Goal: Information Seeking & Learning: Learn about a topic

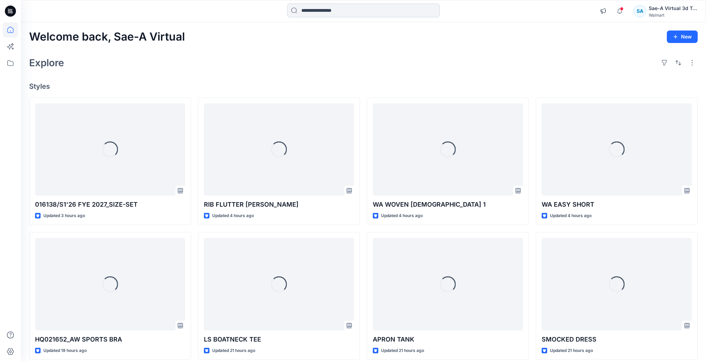
click at [349, 15] on input at bounding box center [363, 10] width 153 height 14
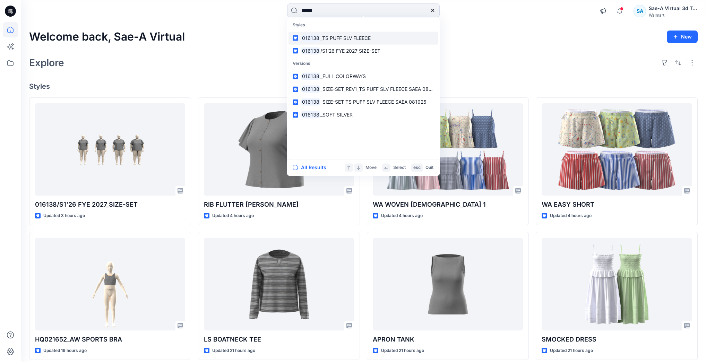
type input "******"
click at [349, 37] on link "016138 _TS PUFF SLV FLEECE" at bounding box center [364, 38] width 150 height 13
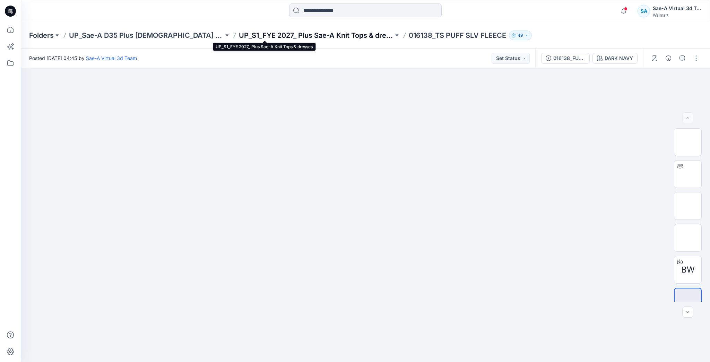
click at [318, 34] on p "UP_S1_FYE 2027_ Plus Sae-A Knit Tops & dresses" at bounding box center [316, 36] width 155 height 10
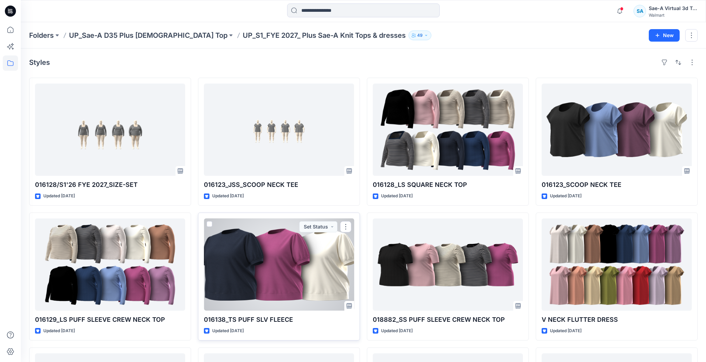
click at [256, 169] on div at bounding box center [279, 265] width 150 height 92
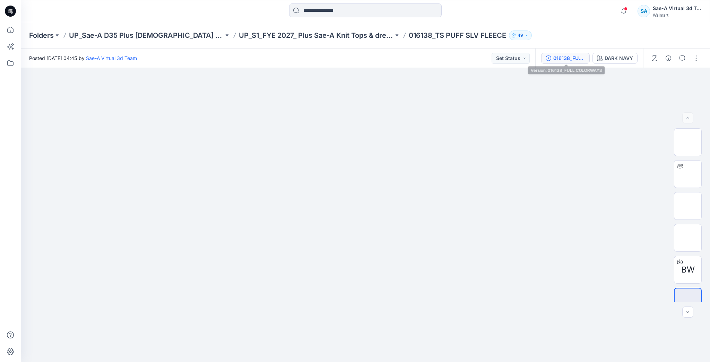
click at [349, 60] on div "016138_FULL COLORWAYS" at bounding box center [570, 58] width 32 height 8
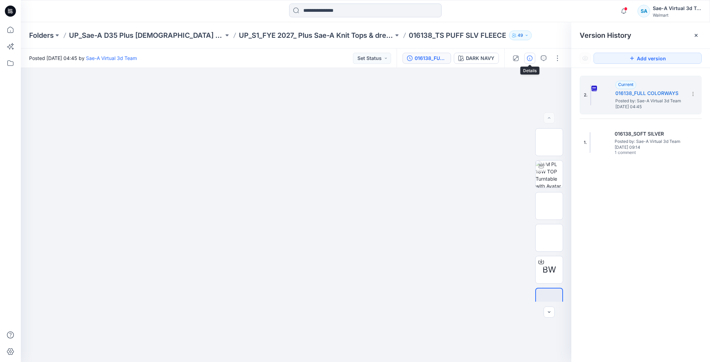
click at [349, 59] on icon "button" at bounding box center [530, 58] width 6 height 6
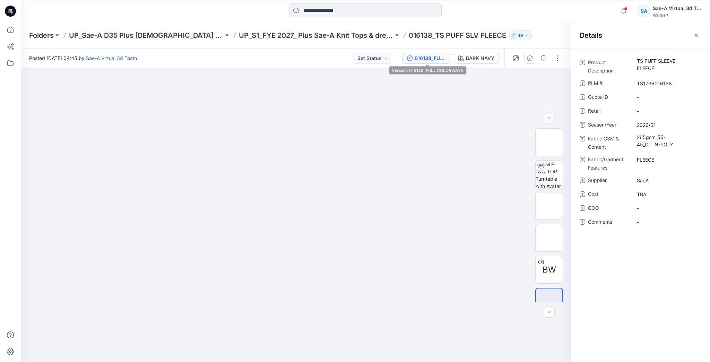
click at [349, 53] on button "016138_FULL COLORWAYS" at bounding box center [427, 58] width 49 height 11
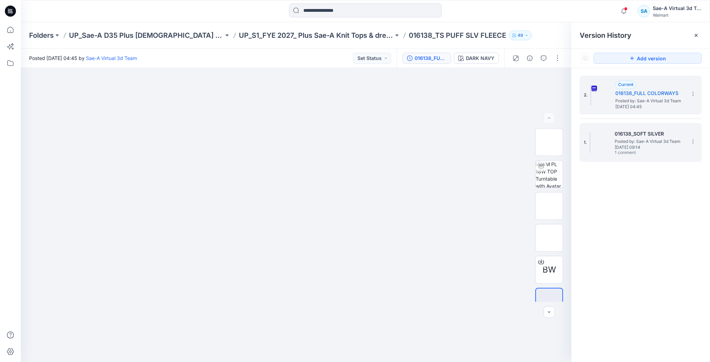
click at [349, 132] on img at bounding box center [590, 142] width 1 height 21
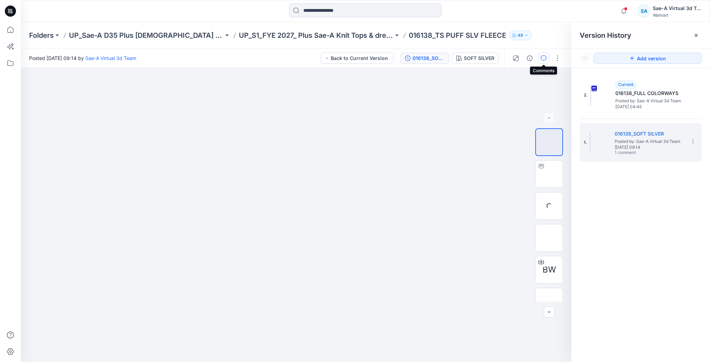
click at [349, 58] on icon "button" at bounding box center [544, 58] width 6 height 6
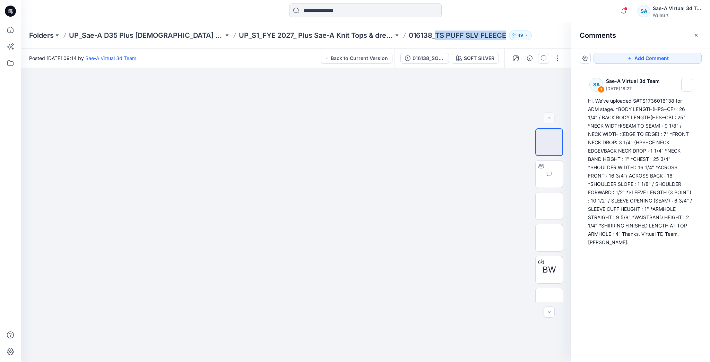
drag, startPoint x: 385, startPoint y: 36, endPoint x: 455, endPoint y: 41, distance: 69.9
click at [349, 41] on div "Folders UP_Sae-A D35 Plus [DEMOGRAPHIC_DATA] Top UP_S1_FYE 2027_ Plus Sae-A Kni…" at bounding box center [366, 35] width 690 height 26
copy p "TS PUFF SLV FLEECE"
click at [312, 39] on p "UP_S1_FYE 2027_ Plus Sae-A Knit Tops & dresses" at bounding box center [316, 36] width 155 height 10
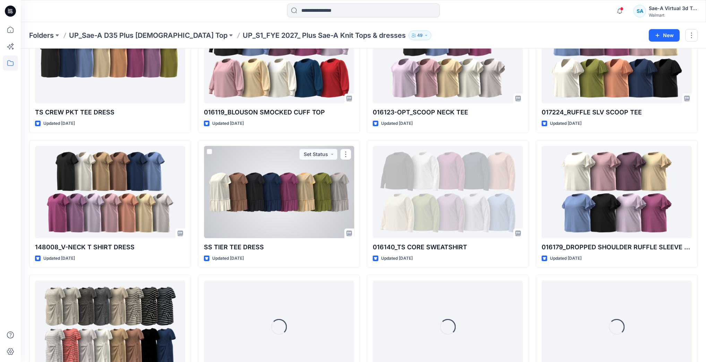
scroll to position [424, 0]
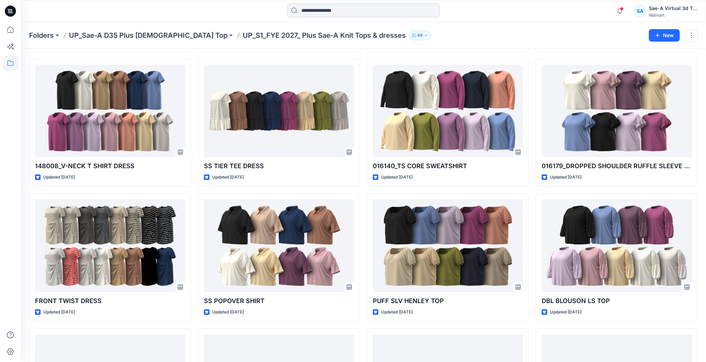
click at [343, 13] on input at bounding box center [363, 10] width 153 height 14
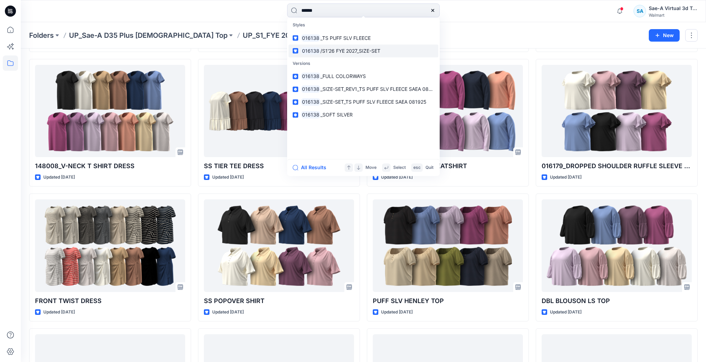
type input "******"
click at [349, 49] on span "/S1'26 FYE 2027_SIZE-SET" at bounding box center [351, 51] width 60 height 6
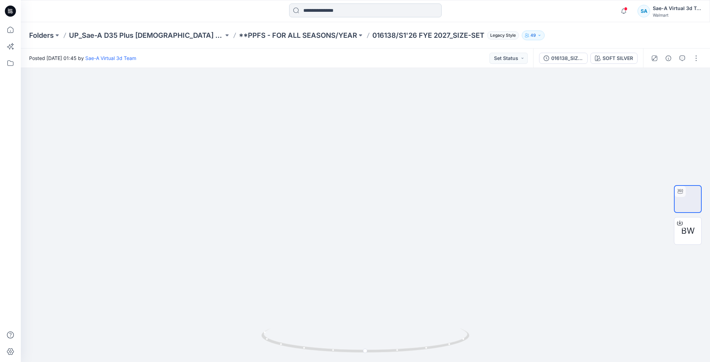
click at [345, 10] on input at bounding box center [365, 10] width 153 height 14
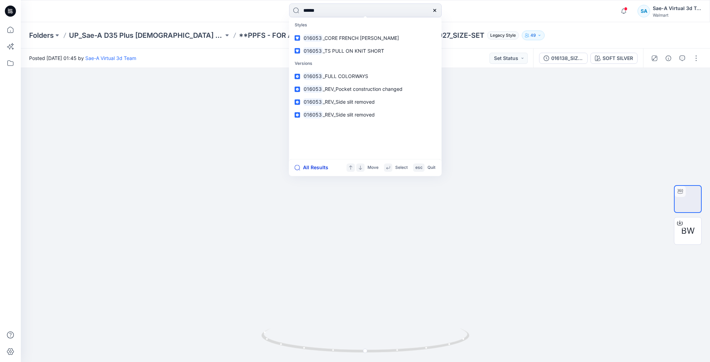
type input "******"
click at [318, 168] on button "All Results" at bounding box center [314, 167] width 38 height 8
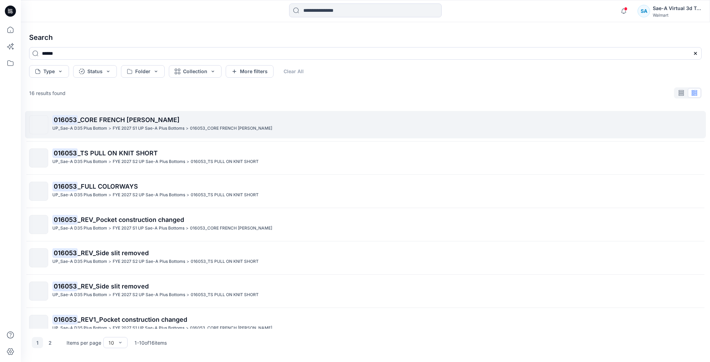
click at [212, 135] on link "016053 _CORE FRENCH [PERSON_NAME] UP_Sae-A D35 Plus Bottom > FYE 2027 S1 UP Sae…" at bounding box center [365, 124] width 681 height 27
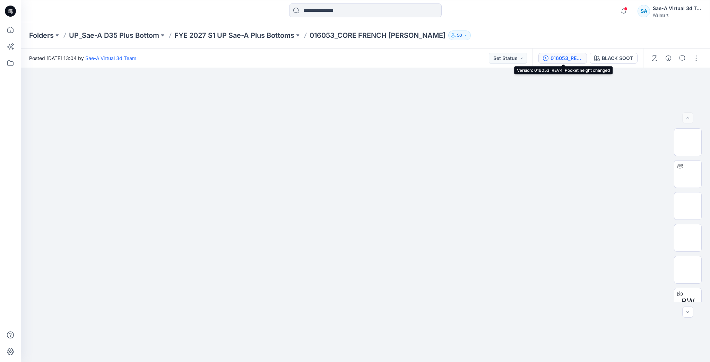
click at [349, 56] on div "016053_REV4_Pocket height changed" at bounding box center [567, 58] width 32 height 8
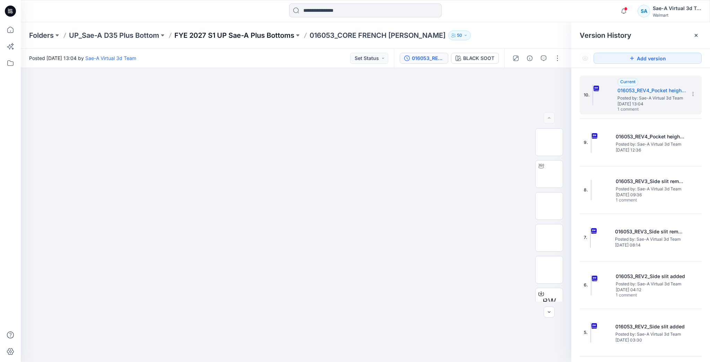
click at [264, 36] on p "FYE 2027 S1 UP Sae-A Plus Bottoms" at bounding box center [234, 36] width 120 height 10
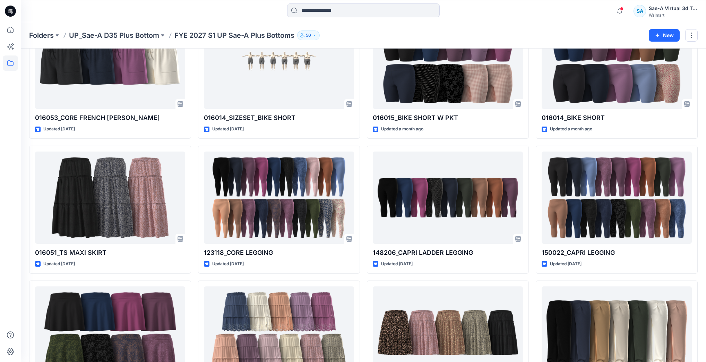
scroll to position [58, 0]
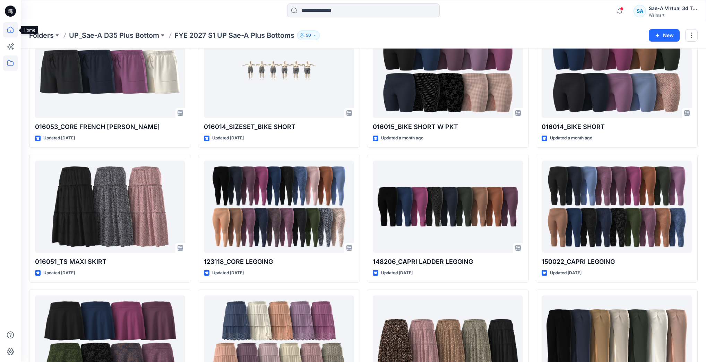
click at [12, 26] on icon at bounding box center [10, 29] width 15 height 15
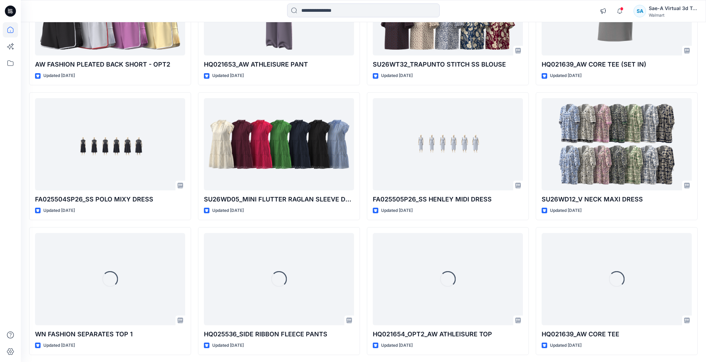
scroll to position [1490, 0]
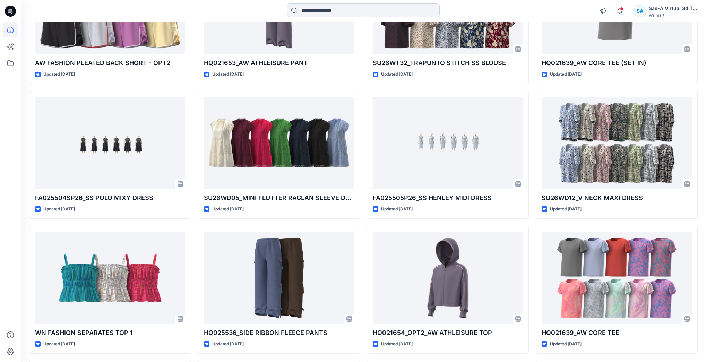
click at [330, 7] on input at bounding box center [363, 10] width 153 height 14
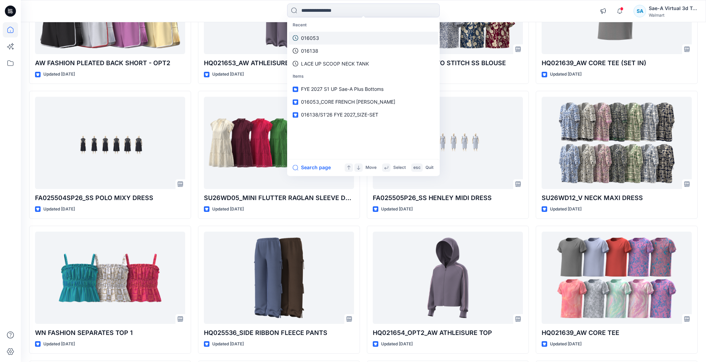
click at [338, 32] on link "016053" at bounding box center [364, 38] width 150 height 13
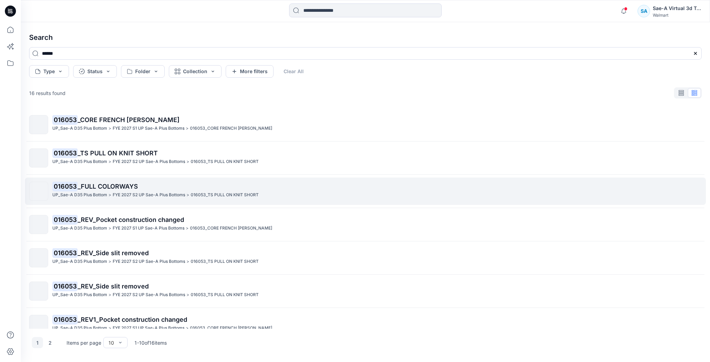
click at [261, 169] on div "UP_Sae-A D35 Plus Bottom > FYE 2027 S2 UP Sae-A Plus Bottoms > 016053_TS PULL O…" at bounding box center [376, 194] width 649 height 7
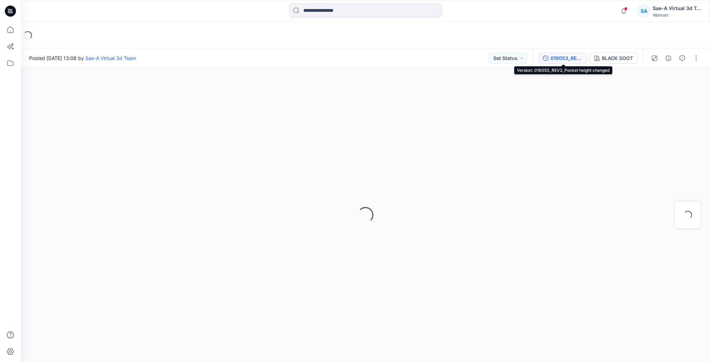
click at [349, 57] on div "016053_REV2_Pocket height changed" at bounding box center [567, 58] width 32 height 8
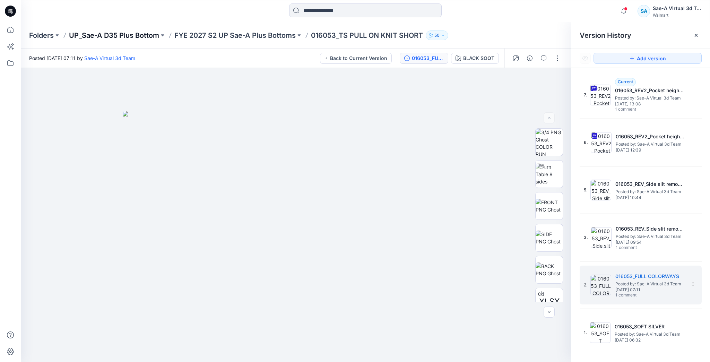
click at [130, 34] on p "UP_Sae-A D35 Plus Bottom" at bounding box center [114, 36] width 90 height 10
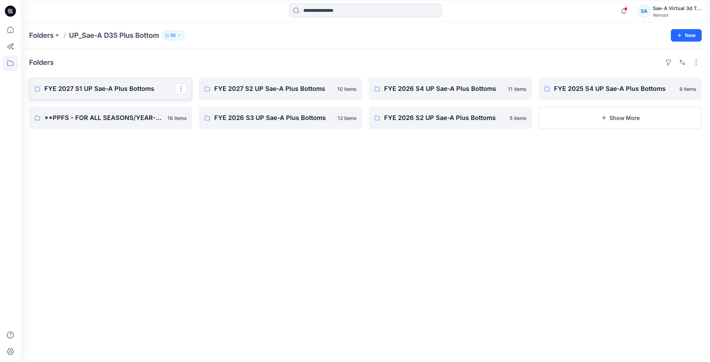
click at [133, 91] on p "FYE 2027 S1 UP Sae-A Plus Bottoms" at bounding box center [109, 89] width 131 height 10
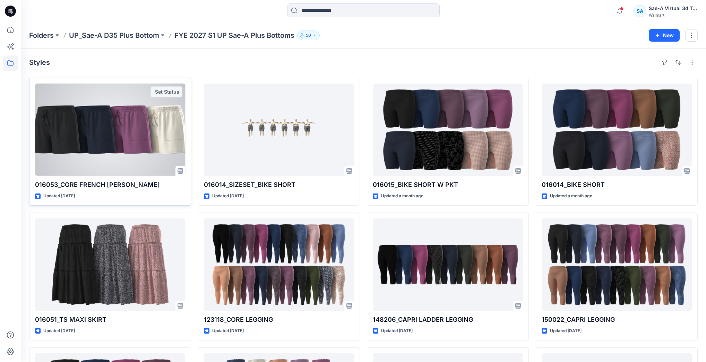
click at [93, 130] on div at bounding box center [110, 130] width 150 height 92
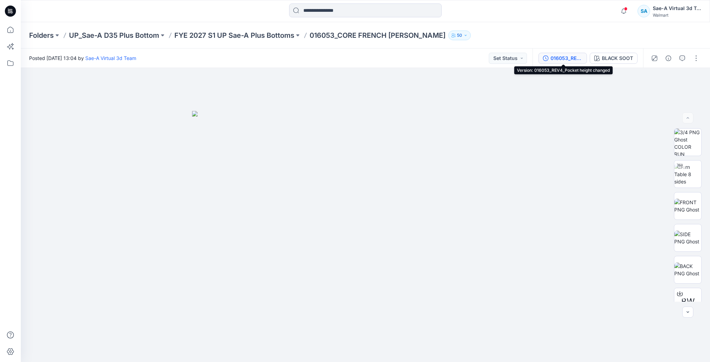
click at [349, 59] on div "016053_REV4_Pocket height changed" at bounding box center [567, 58] width 32 height 8
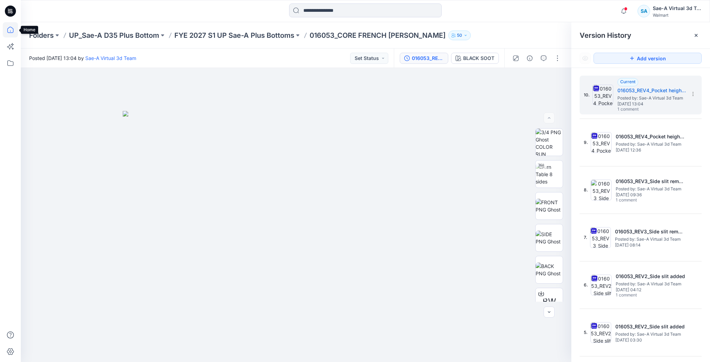
click at [16, 25] on icon at bounding box center [10, 29] width 15 height 15
